Goal: Task Accomplishment & Management: Use online tool/utility

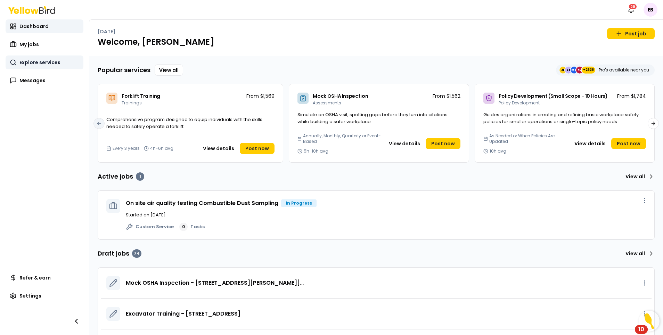
click at [47, 59] on span "Explore services" at bounding box center [39, 62] width 41 height 7
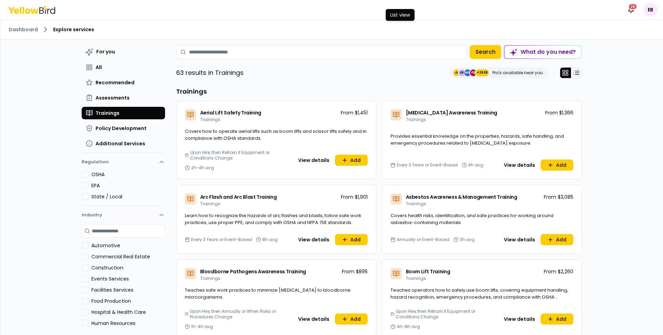
click at [461, 74] on icon at bounding box center [576, 72] width 7 height 7
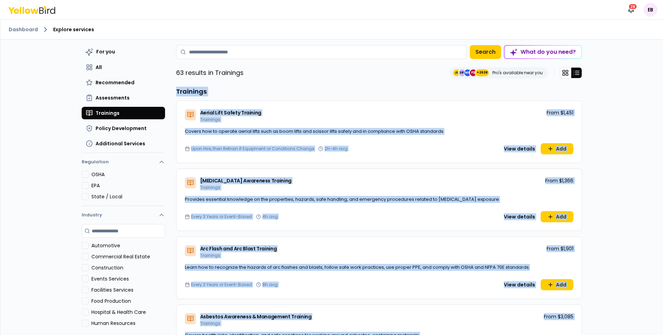
drag, startPoint x: 602, startPoint y: 271, endPoint x: 169, endPoint y: 84, distance: 471.5
click at [169, 84] on div "Dashboard Explore services For you All Recommended Assessments Trainings Policy…" at bounding box center [331, 177] width 663 height 316
copy div "Trainings Aerial Lift Safety Training Trainings From $1,451 Covers how to opera…"
